Goal: Find specific page/section: Find specific page/section

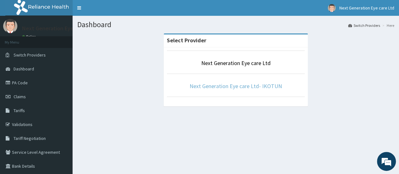
click at [220, 84] on link "Next Generation Eye care Ltd- IKOTUN" at bounding box center [235, 85] width 92 height 7
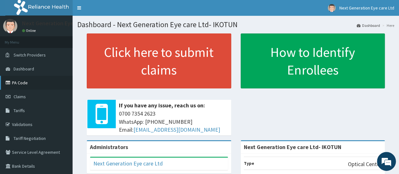
click at [24, 82] on link "PA Code" at bounding box center [36, 83] width 73 height 14
